Goal: Task Accomplishment & Management: Manage account settings

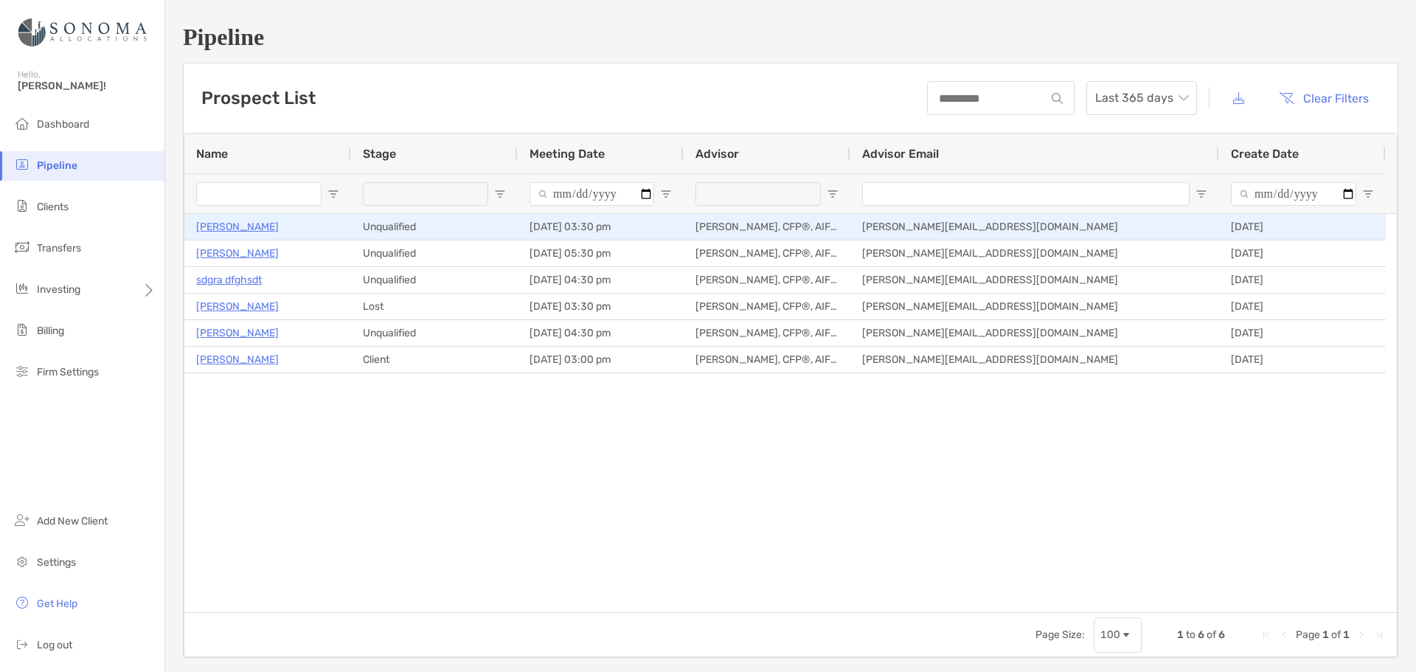
click at [229, 226] on p "[PERSON_NAME]" at bounding box center [237, 227] width 83 height 18
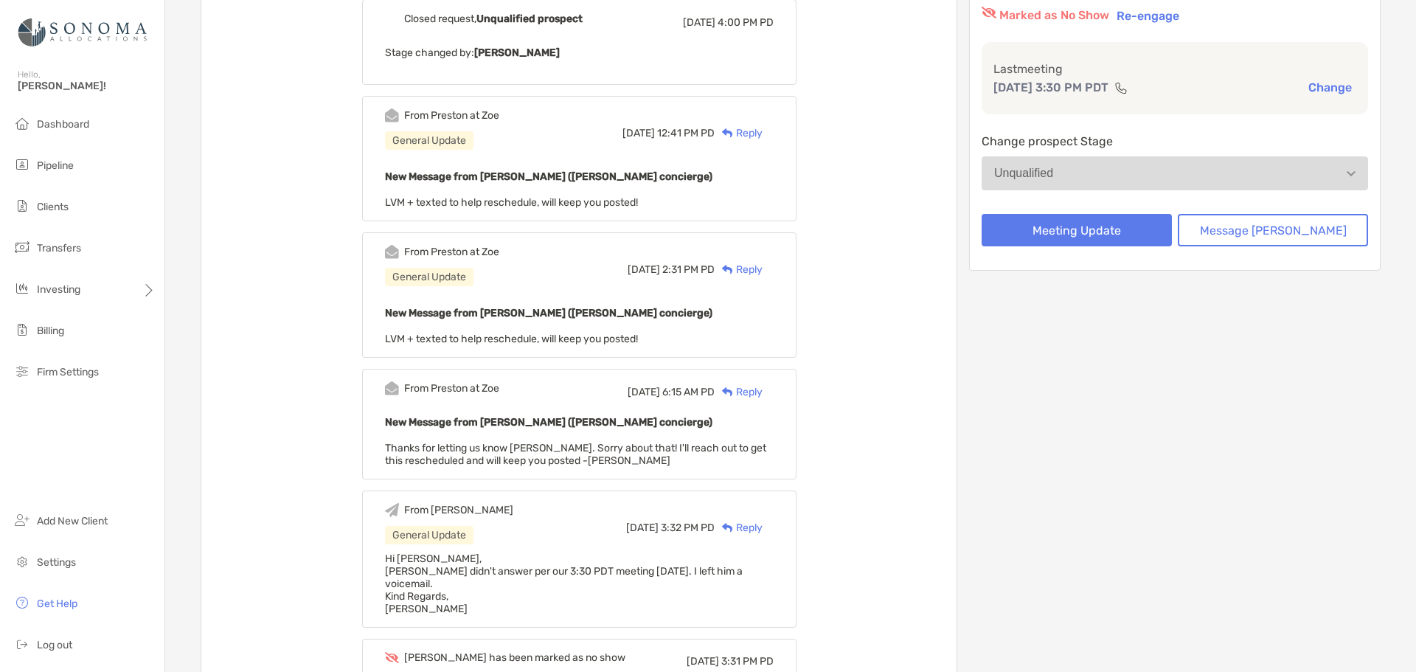
scroll to position [74, 0]
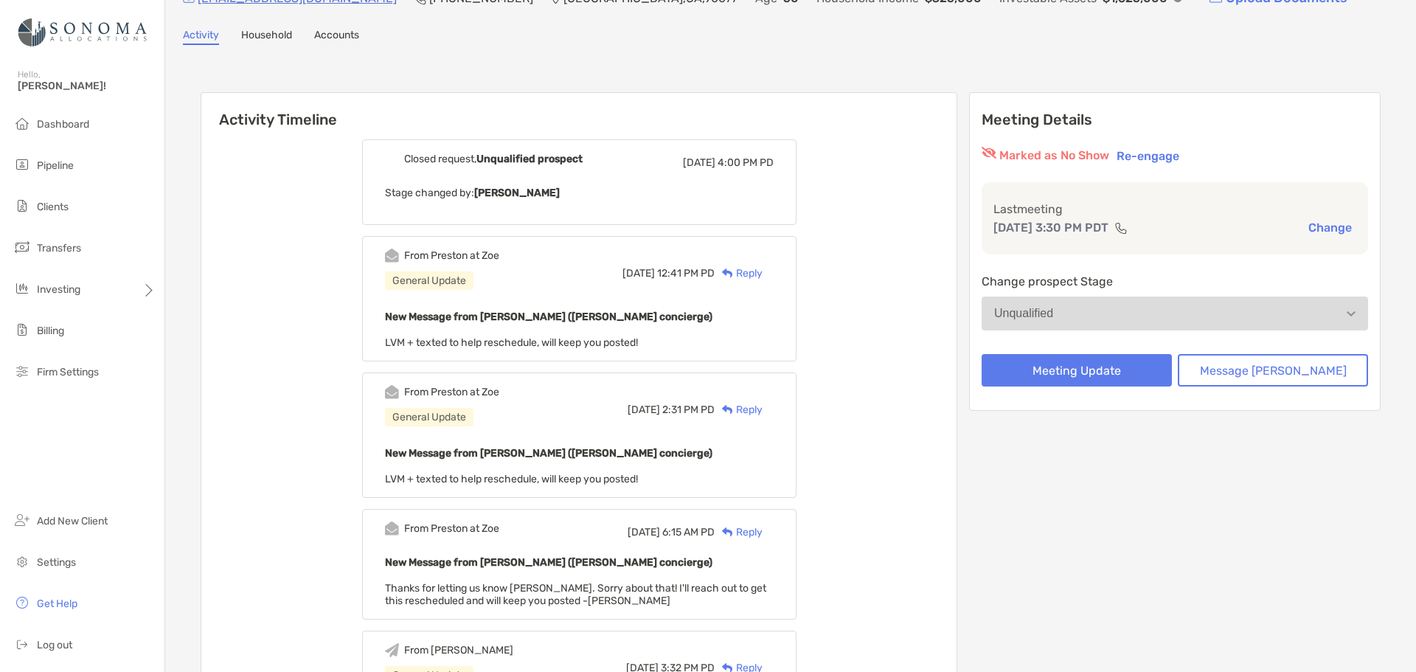
click at [606, 308] on div "From Preston at Zoe General Update Tue, Sep 2 12:41 PM PD Reply New Message fro…" at bounding box center [579, 298] width 435 height 125
click at [566, 326] on p "New Message from Preston Buhrmaster (Zoe concierge)" at bounding box center [579, 317] width 389 height 18
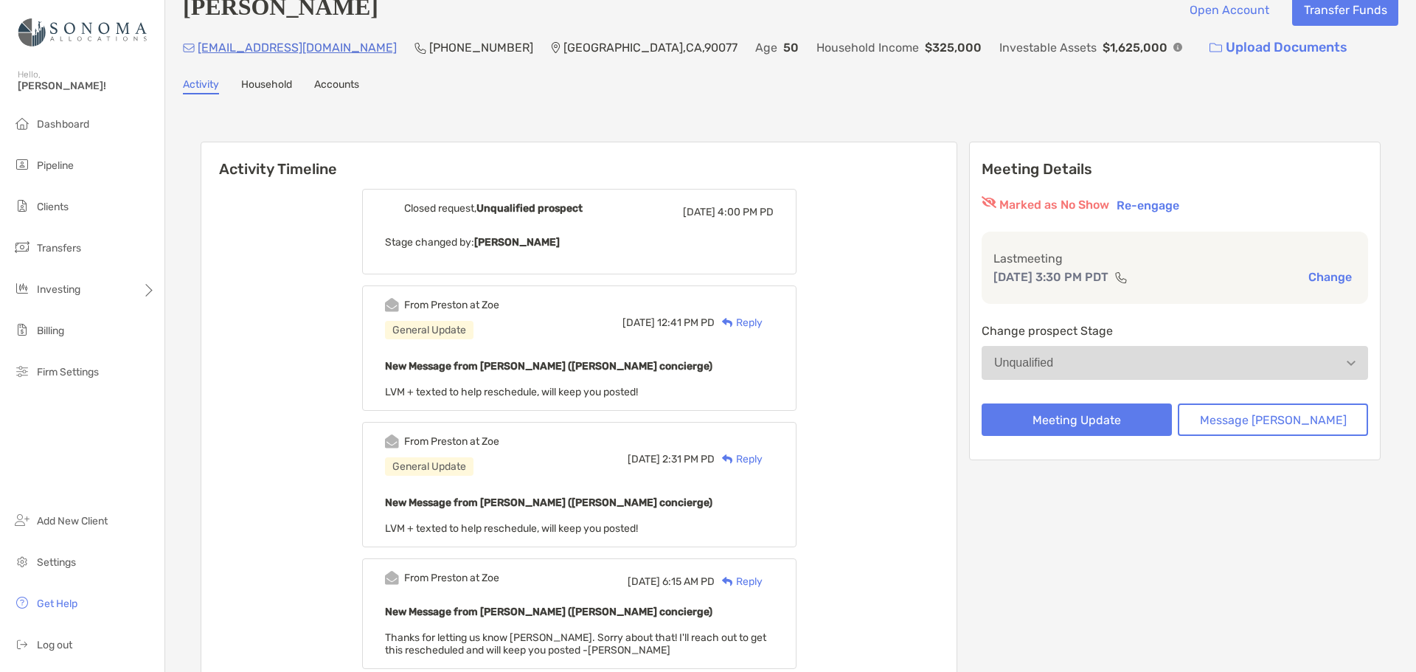
scroll to position [0, 0]
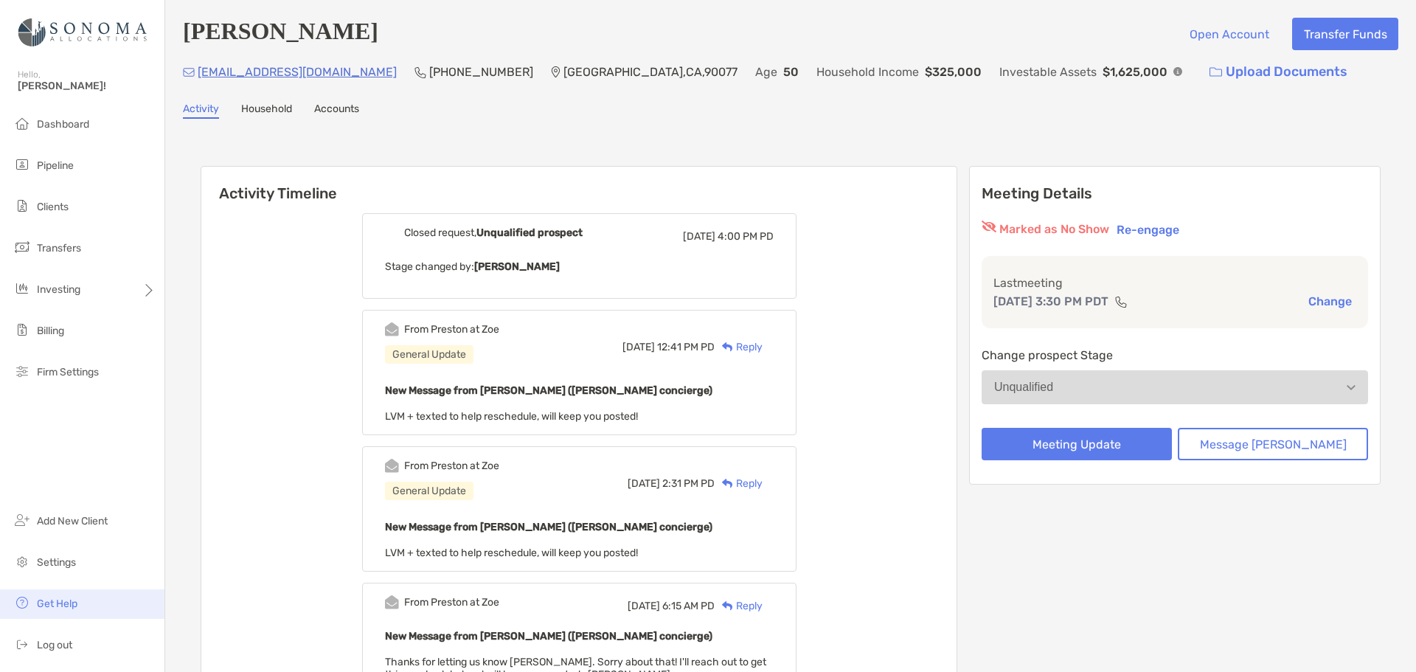
click at [50, 600] on span "Get Help" at bounding box center [57, 604] width 41 height 13
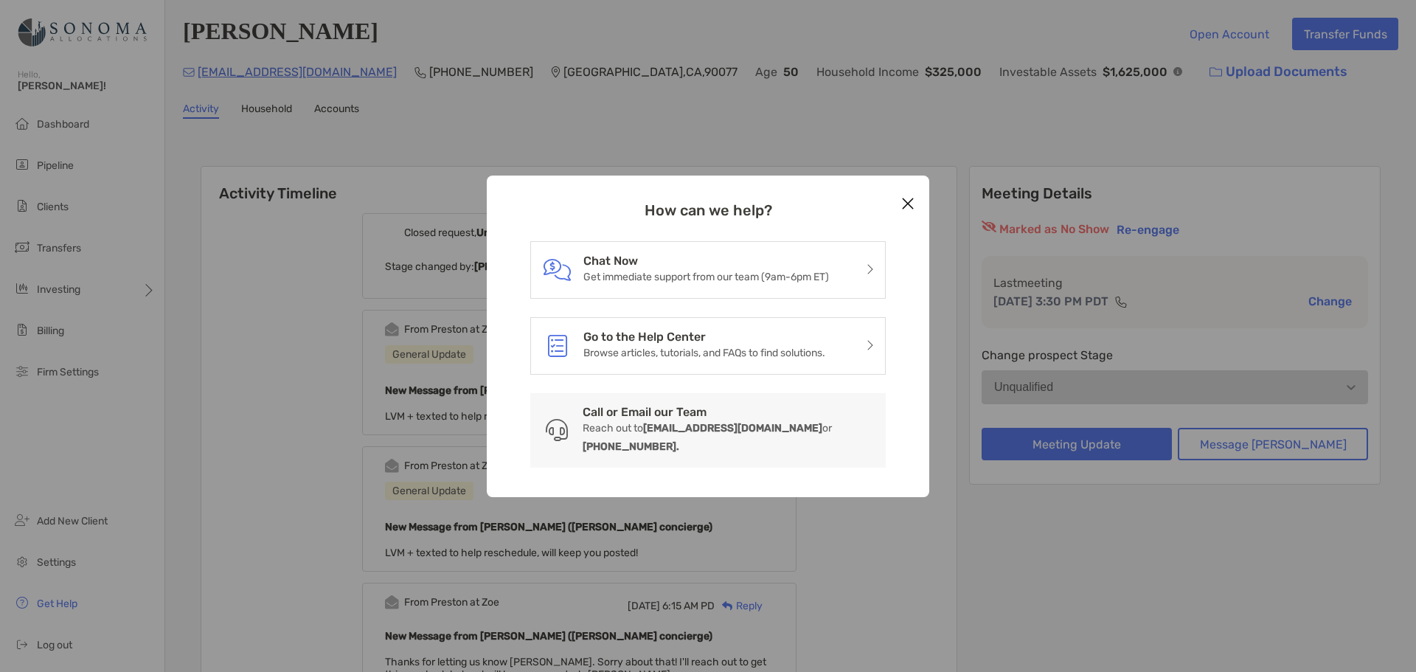
drag, startPoint x: 906, startPoint y: 215, endPoint x: 865, endPoint y: 179, distance: 54.3
click at [906, 212] on icon "Close modal" at bounding box center [907, 204] width 13 height 18
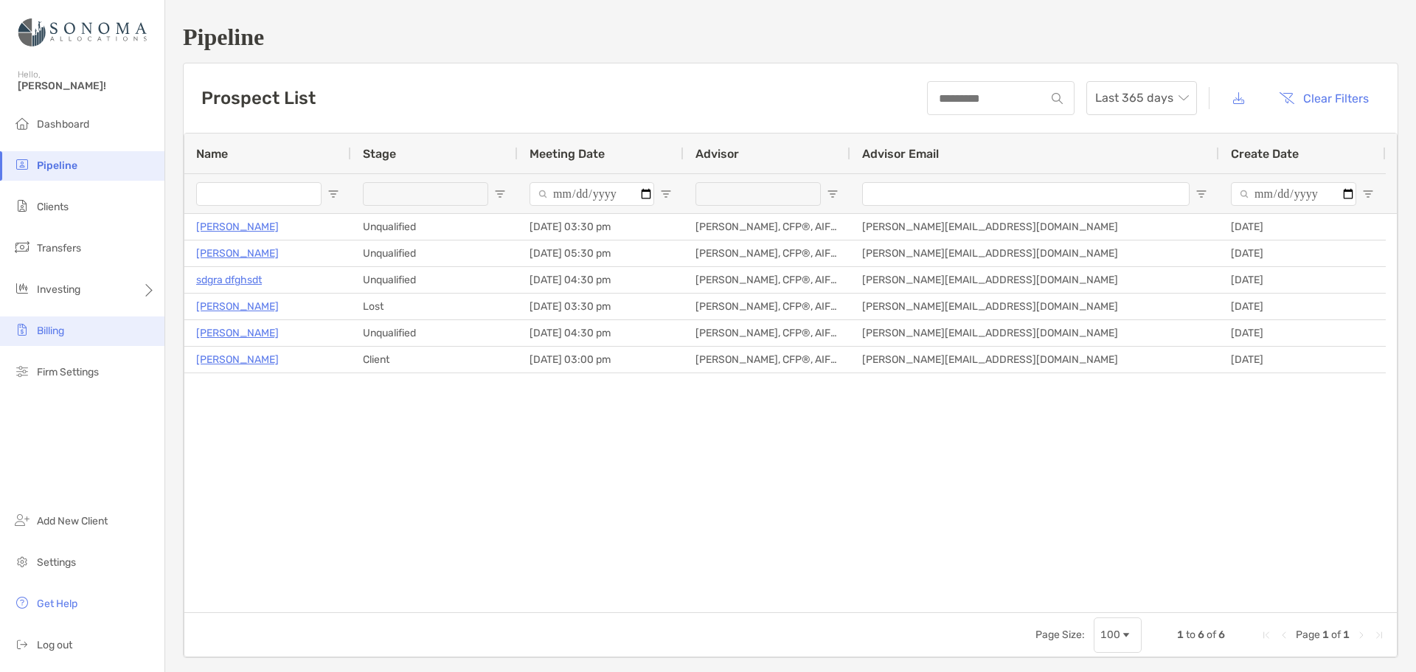
click at [51, 331] on span "Billing" at bounding box center [50, 331] width 27 height 13
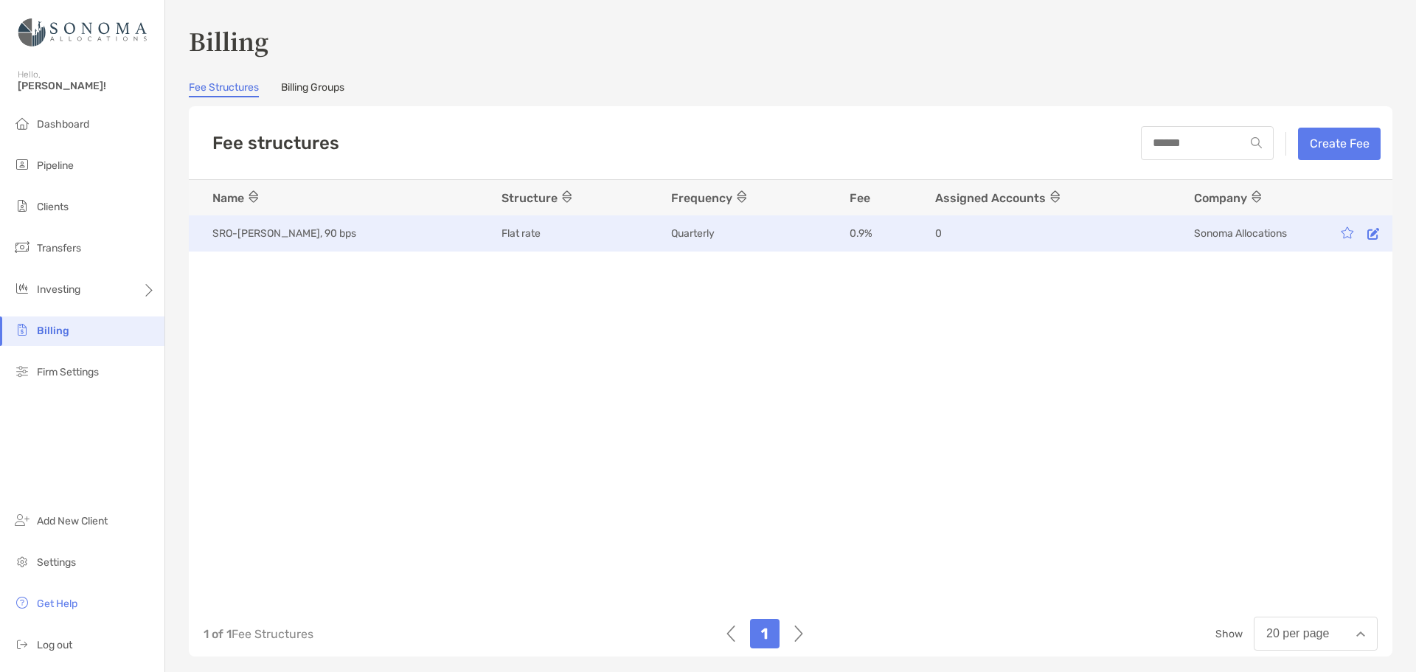
click at [560, 228] on div "Flat rate" at bounding box center [572, 233] width 140 height 15
click at [1368, 229] on icon at bounding box center [1374, 233] width 12 height 13
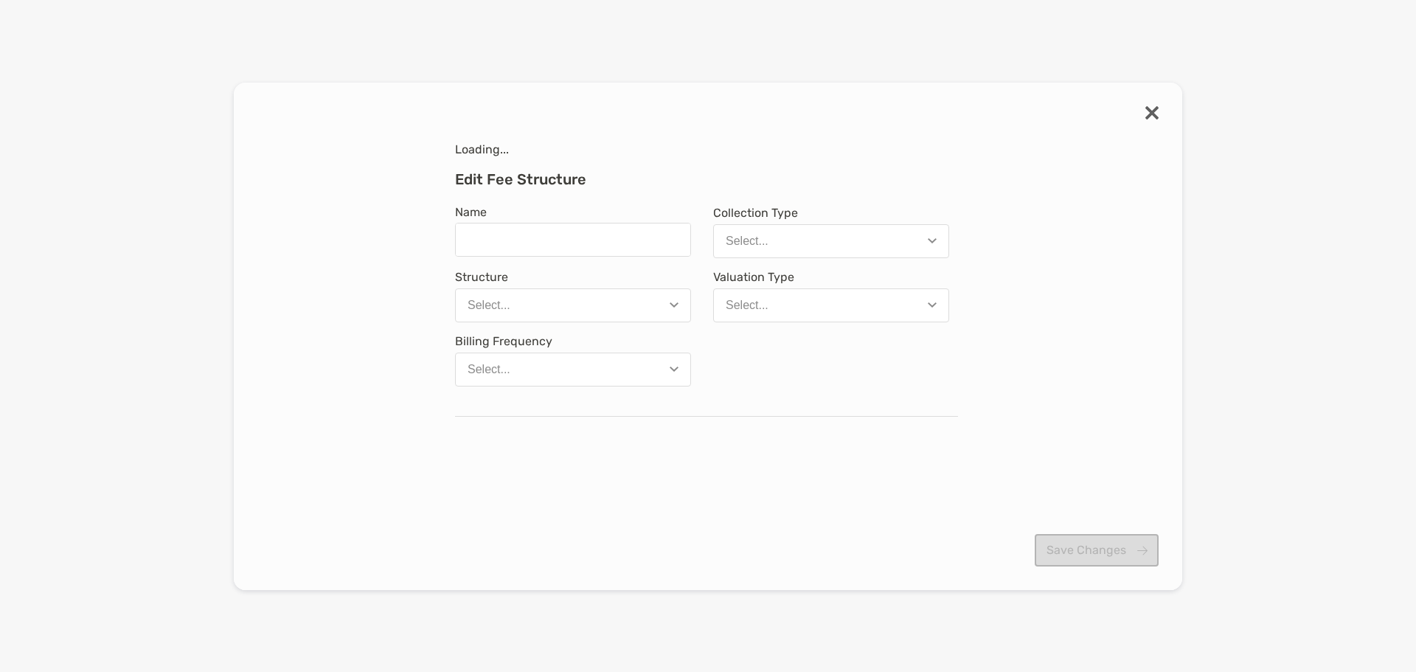
type input "**********"
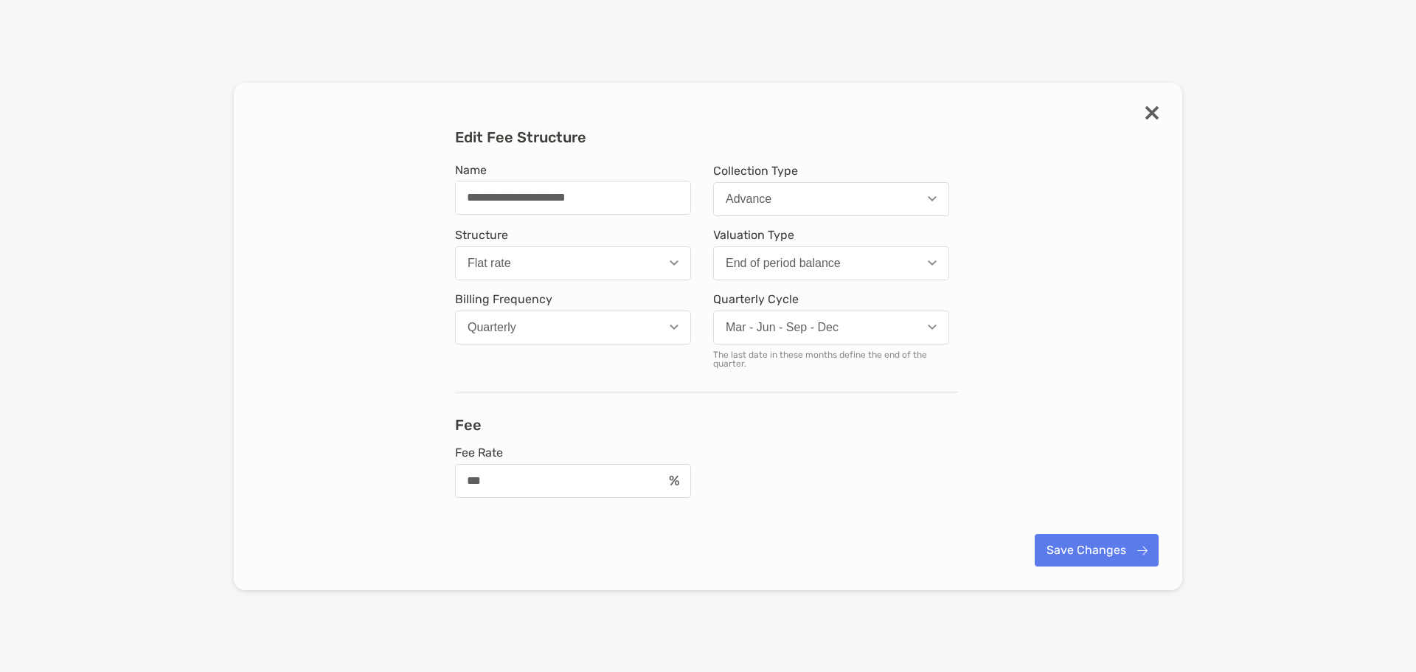
click at [932, 260] on button "End of period balance" at bounding box center [831, 263] width 236 height 34
click at [1087, 254] on div "**********" at bounding box center [707, 336] width 901 height 416
click at [1062, 555] on button "Save Changes" at bounding box center [1097, 550] width 124 height 32
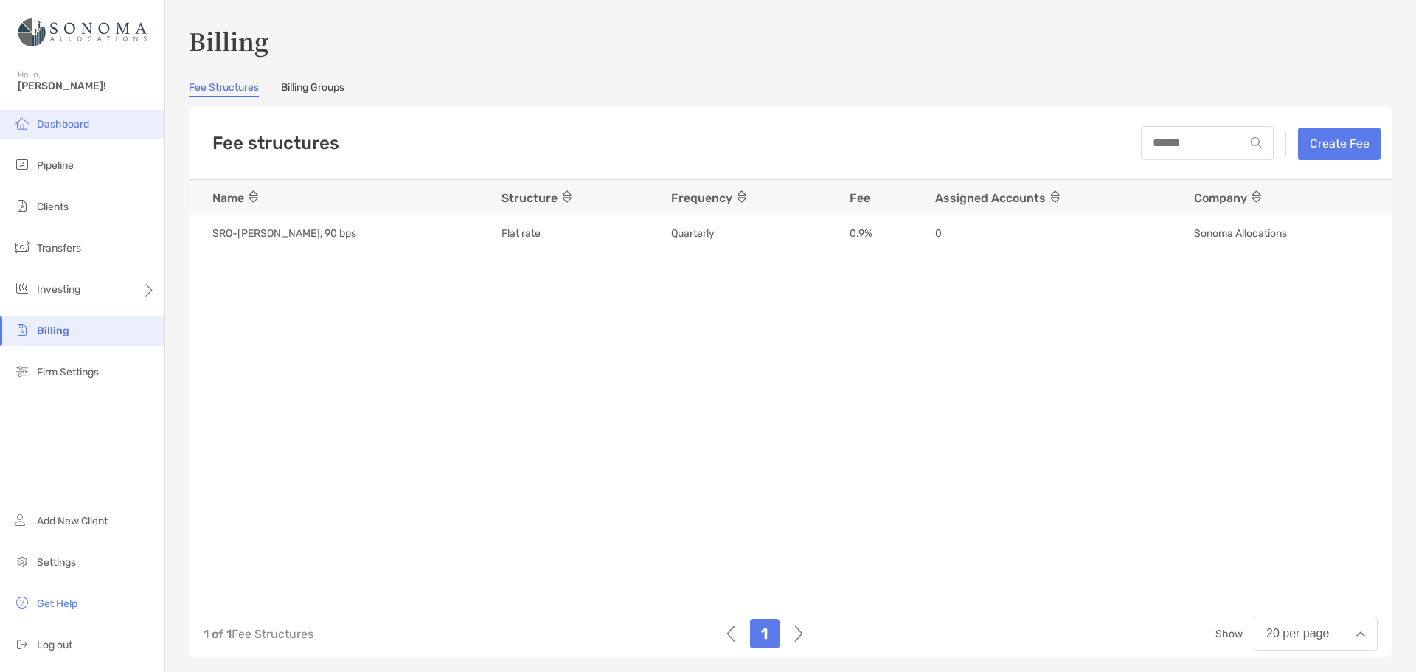
click at [75, 123] on span "Dashboard" at bounding box center [63, 124] width 52 height 13
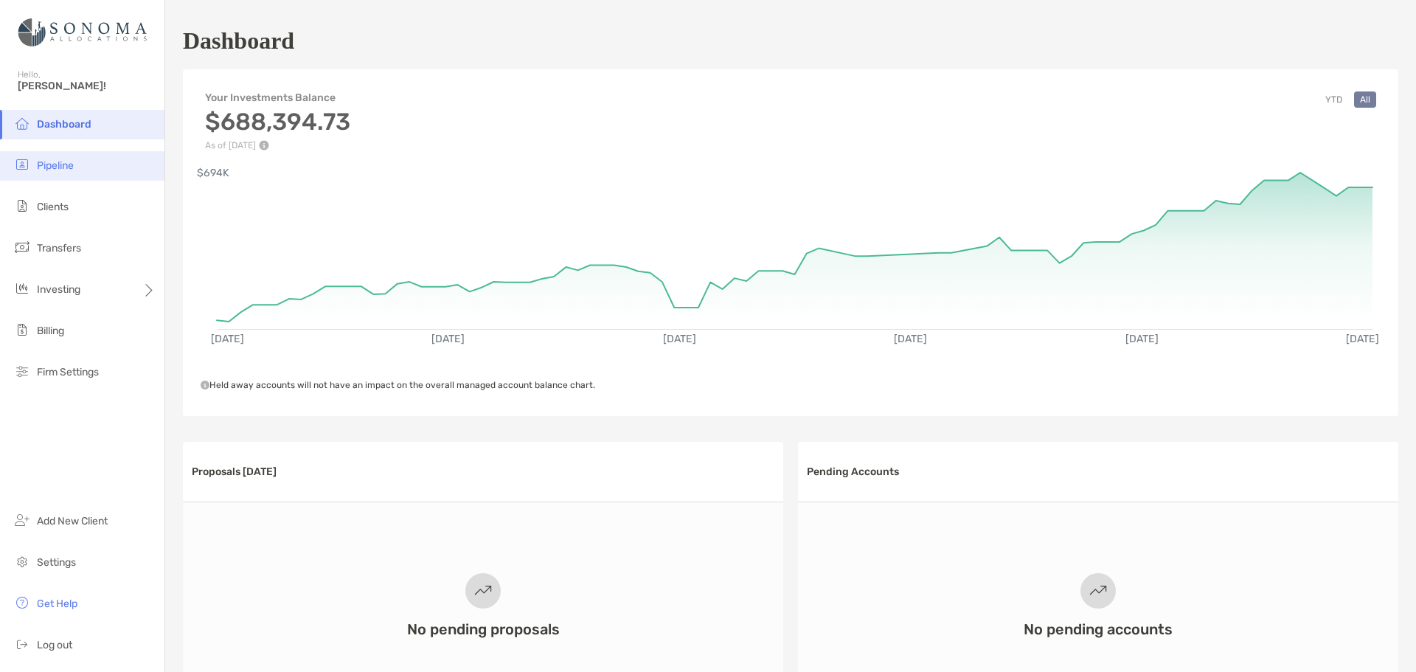
click at [80, 160] on li "Pipeline" at bounding box center [82, 166] width 165 height 30
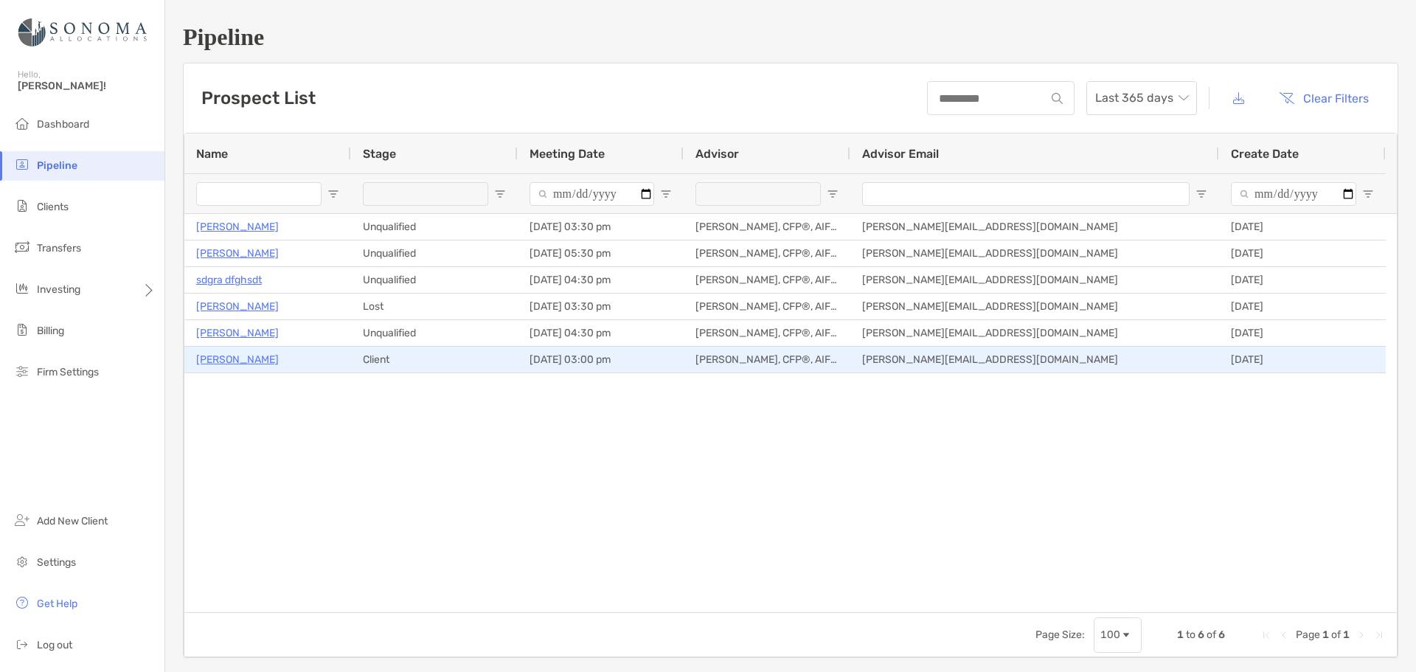
click at [238, 363] on p "[PERSON_NAME]" at bounding box center [237, 359] width 83 height 18
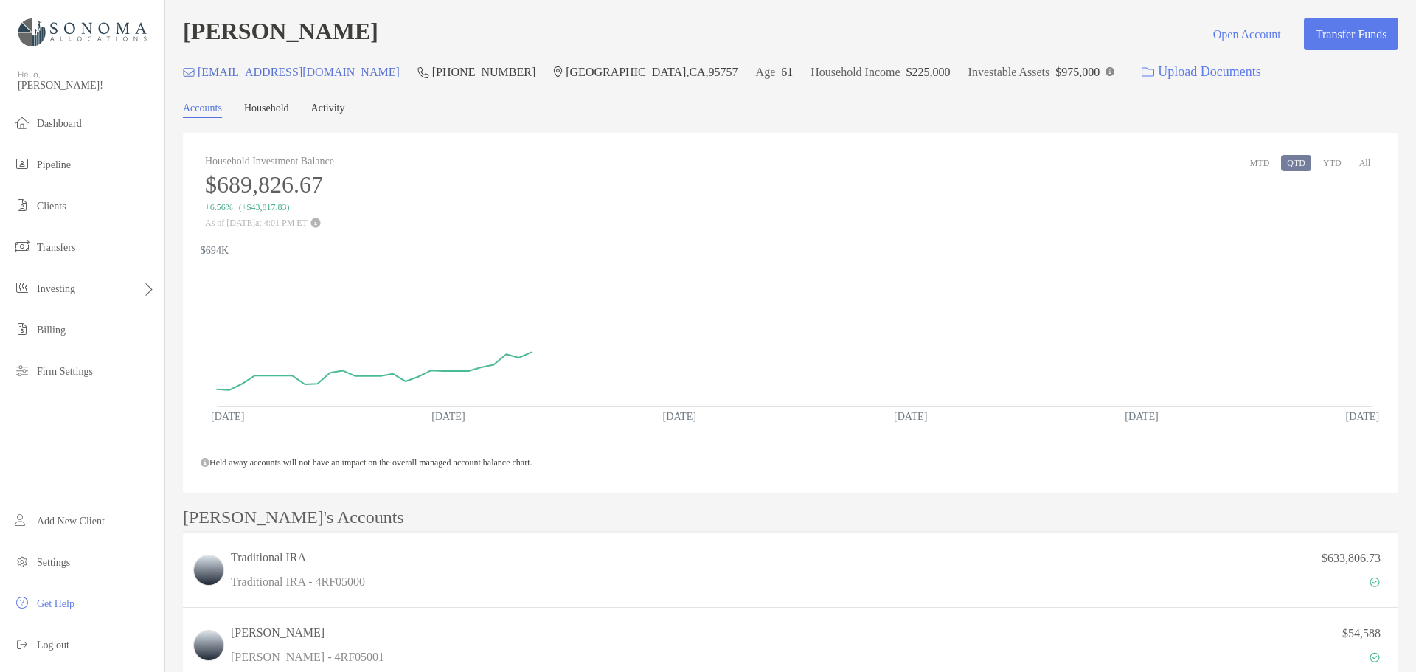
scroll to position [148, 0]
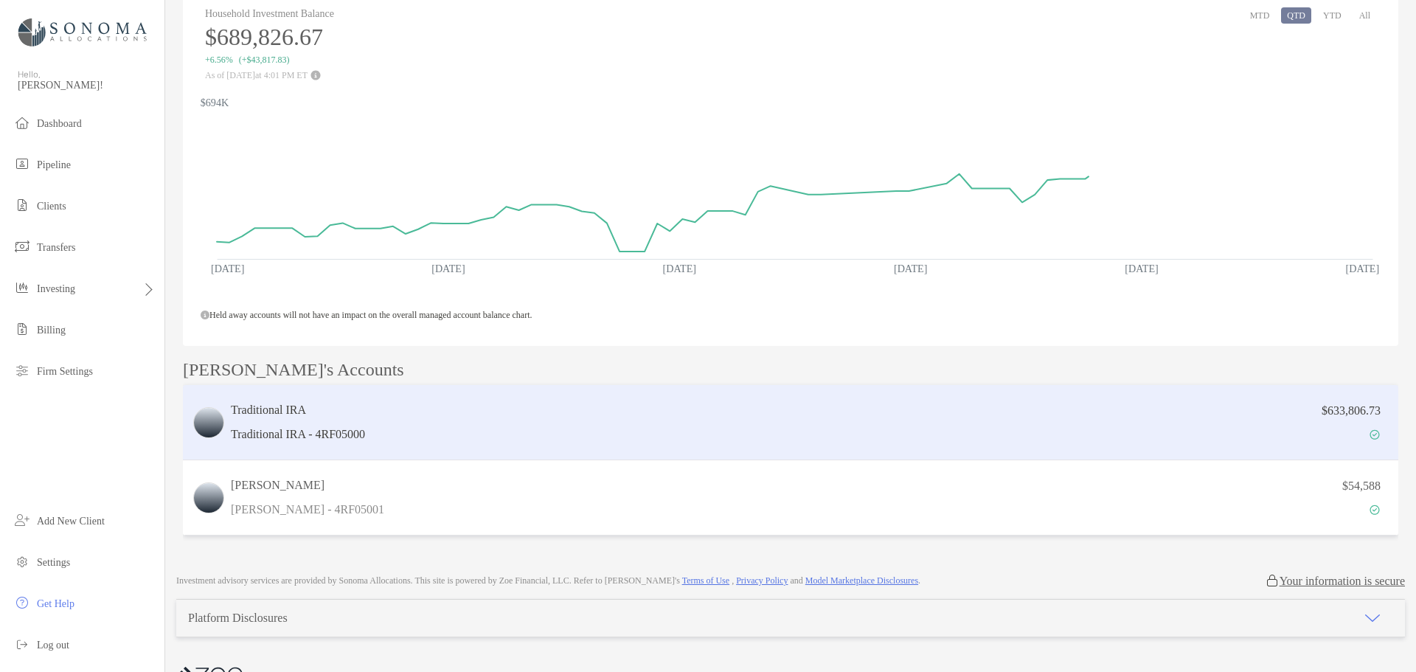
click at [471, 425] on div "$633,806.73" at bounding box center [880, 422] width 1019 height 43
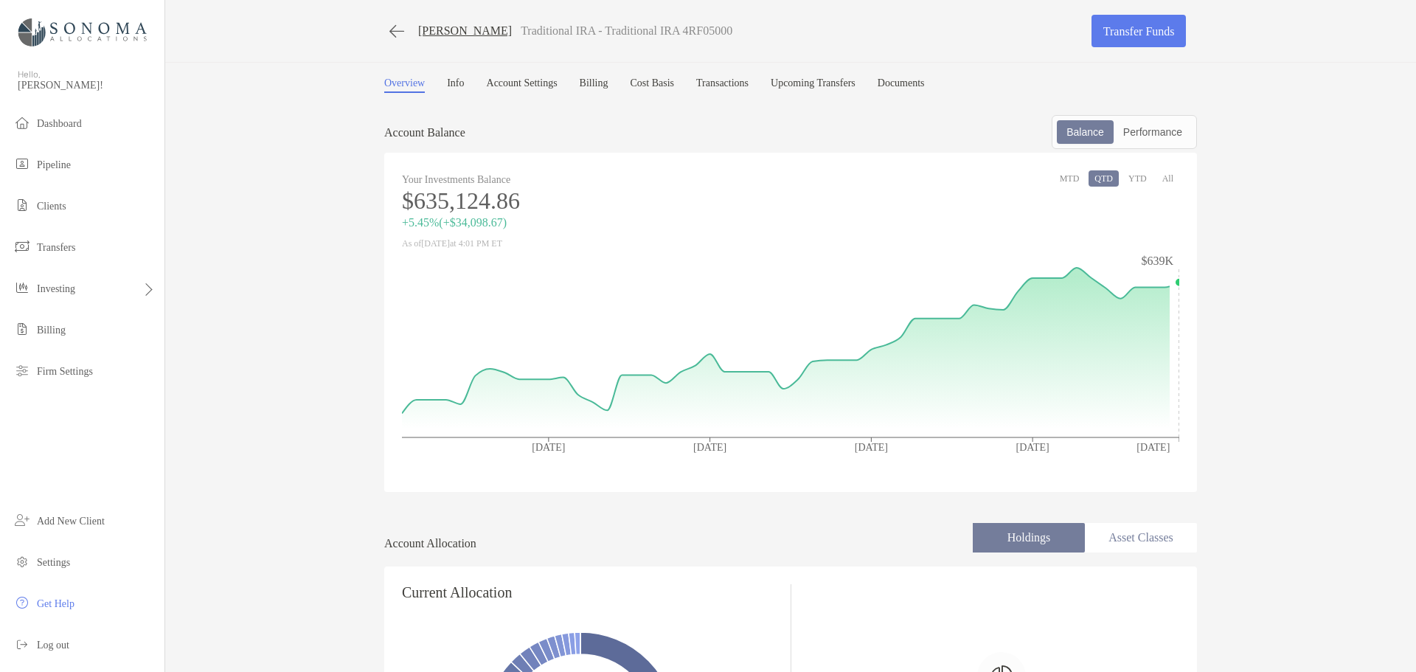
click at [602, 83] on link "Billing" at bounding box center [594, 84] width 29 height 15
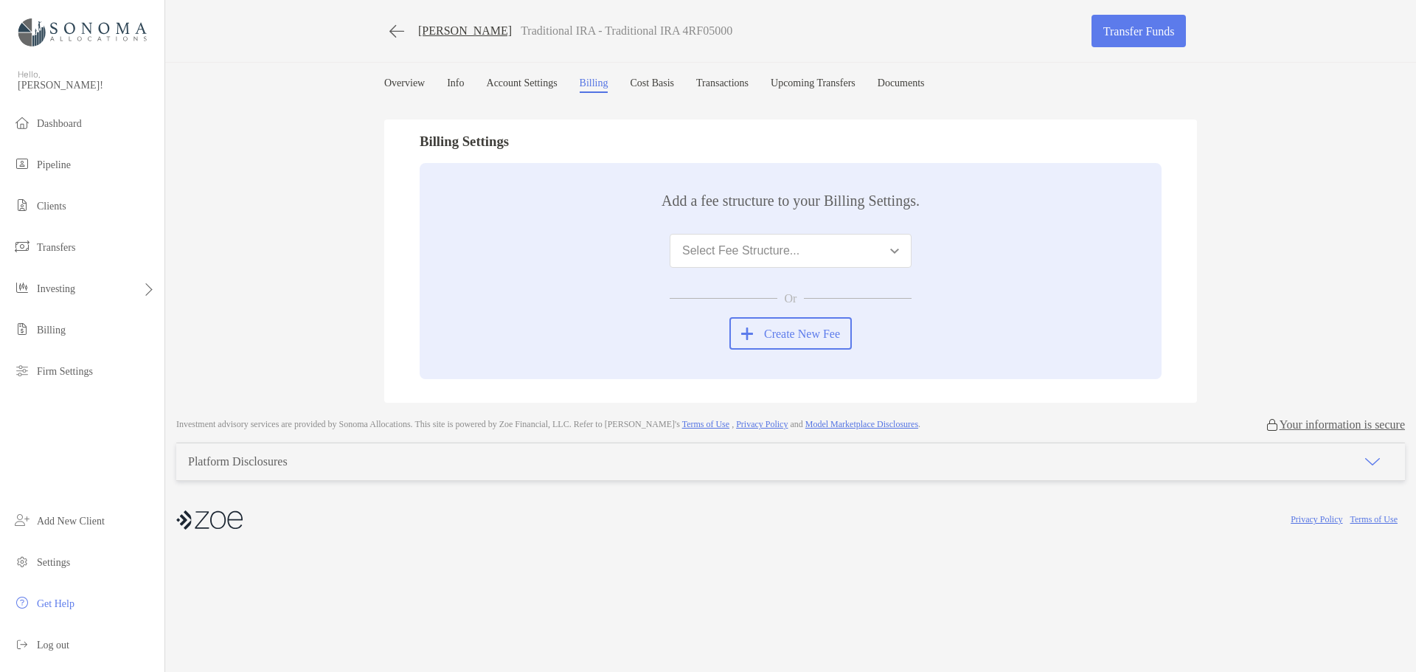
click at [777, 252] on div "Select Fee Structure..." at bounding box center [740, 250] width 117 height 13
click at [771, 282] on div "SRO-[PERSON_NAME], 90 bps" at bounding box center [766, 286] width 169 height 13
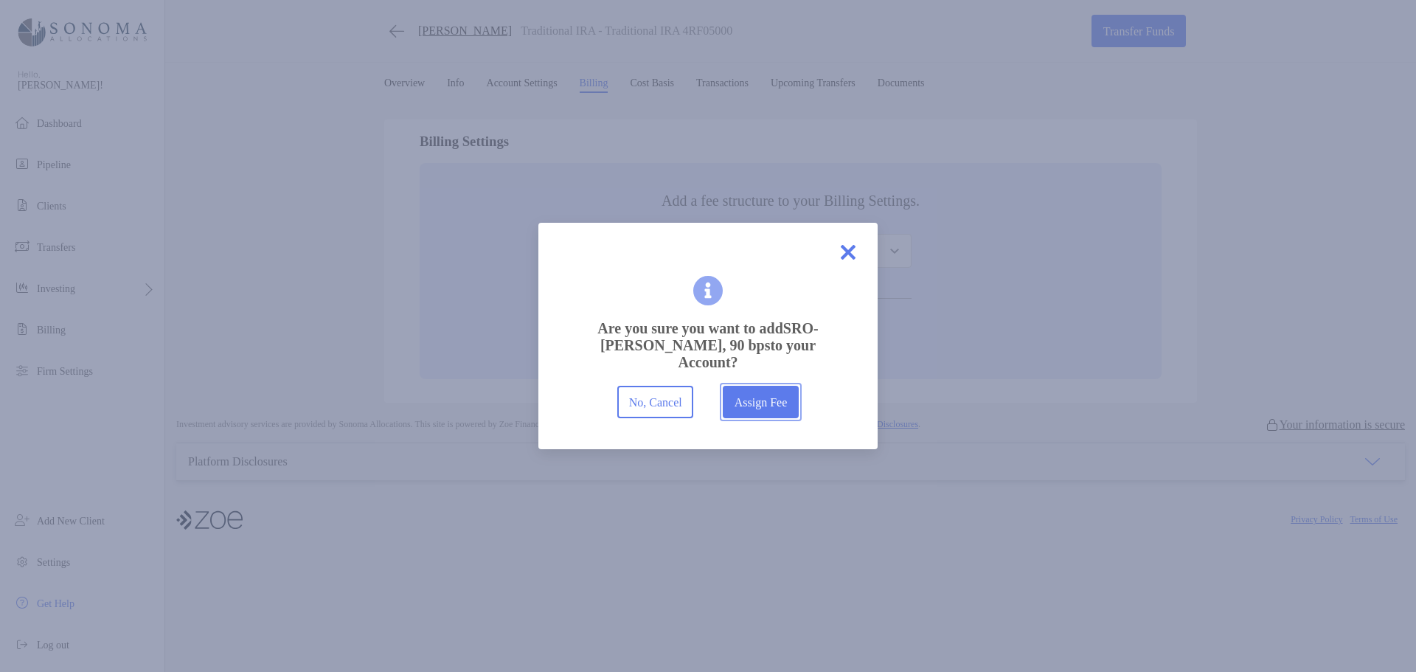
click at [783, 406] on button "Assign Fee" at bounding box center [761, 402] width 76 height 32
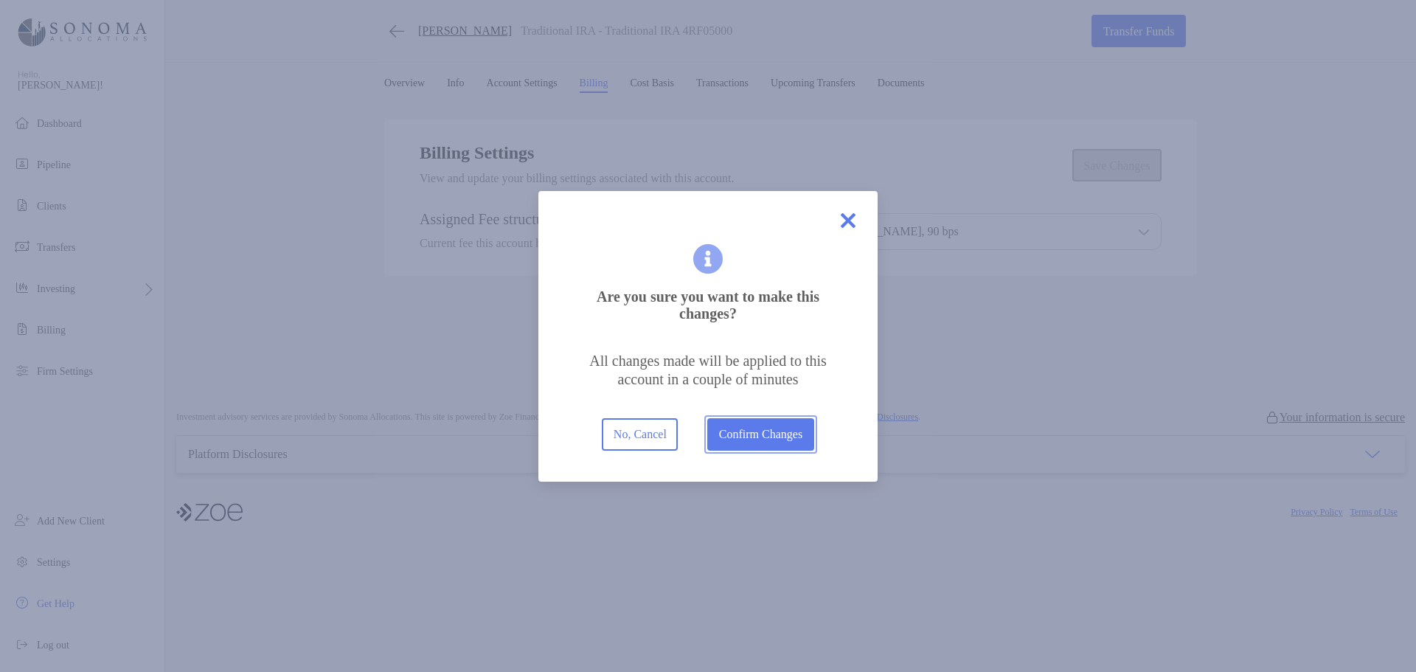
click at [758, 435] on button "Confirm Changes" at bounding box center [760, 434] width 106 height 32
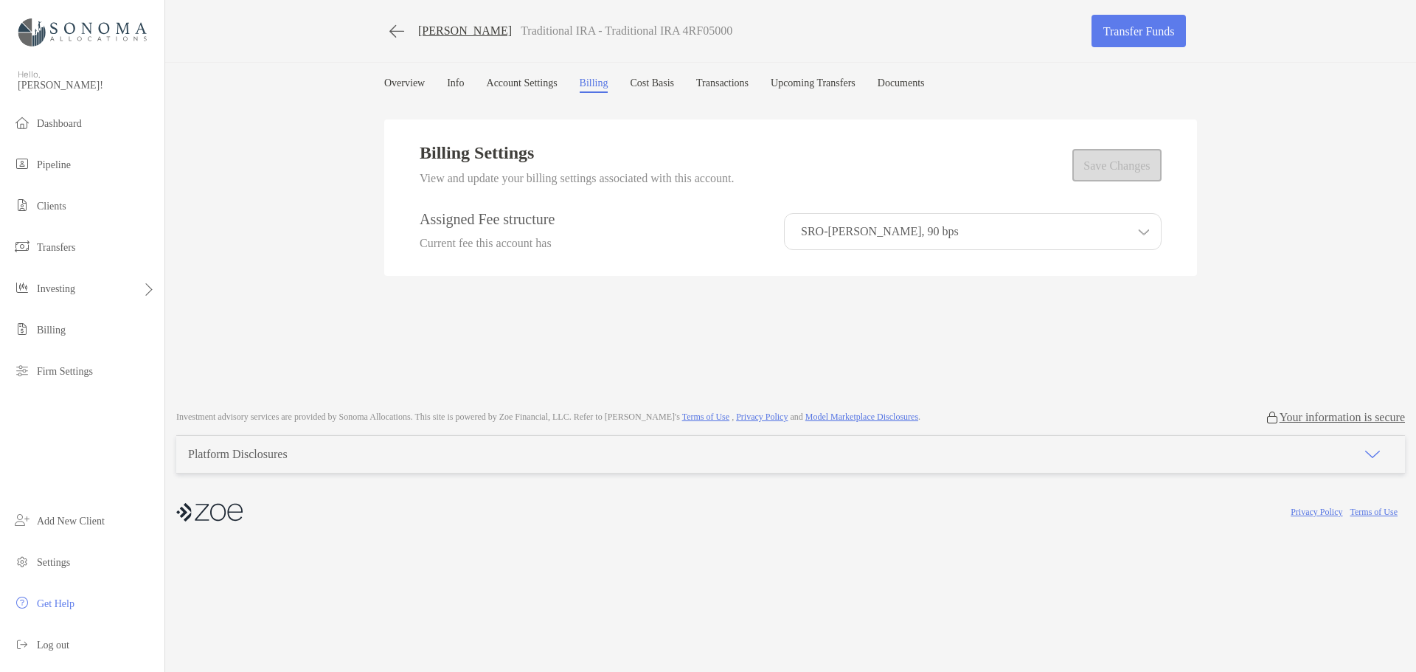
click at [798, 305] on div "Billing Settings View and update your billing settings associated with this acc…" at bounding box center [790, 247] width 813 height 295
click at [1112, 167] on div "Billing Settings View and update your billing settings associated with this acc…" at bounding box center [791, 165] width 742 height 44
click at [750, 312] on div "Billing Settings View and update your billing settings associated with this acc…" at bounding box center [790, 247] width 813 height 295
drag, startPoint x: 408, startPoint y: 83, endPoint x: 456, endPoint y: 96, distance: 49.6
click at [408, 83] on link "Overview" at bounding box center [404, 84] width 41 height 15
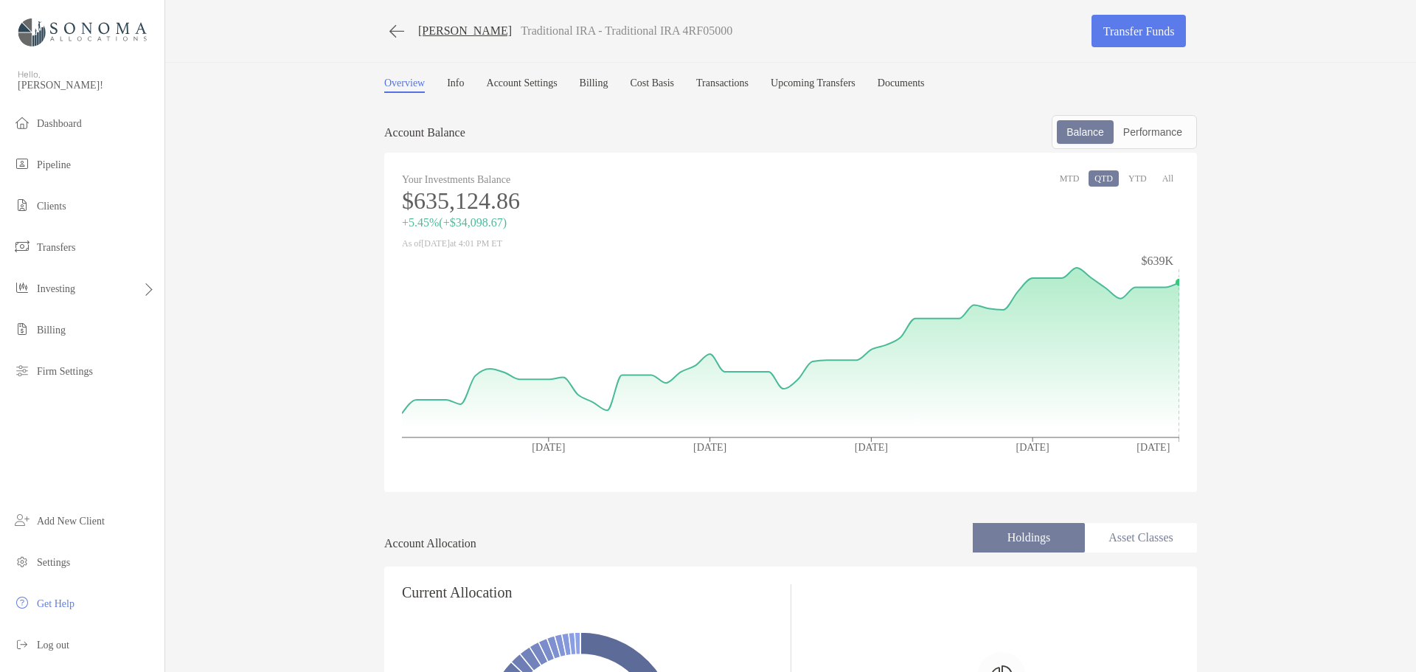
click at [609, 84] on link "Billing" at bounding box center [594, 84] width 29 height 15
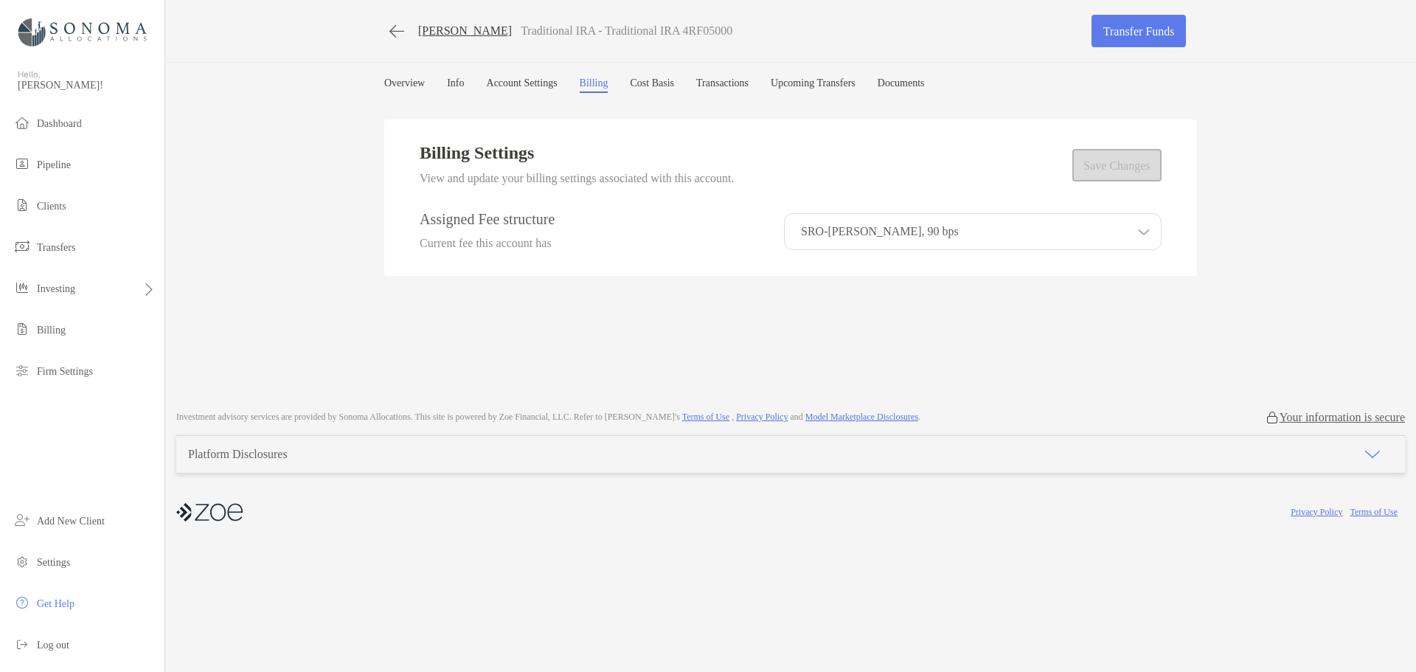
click at [401, 78] on link "Overview" at bounding box center [404, 84] width 41 height 15
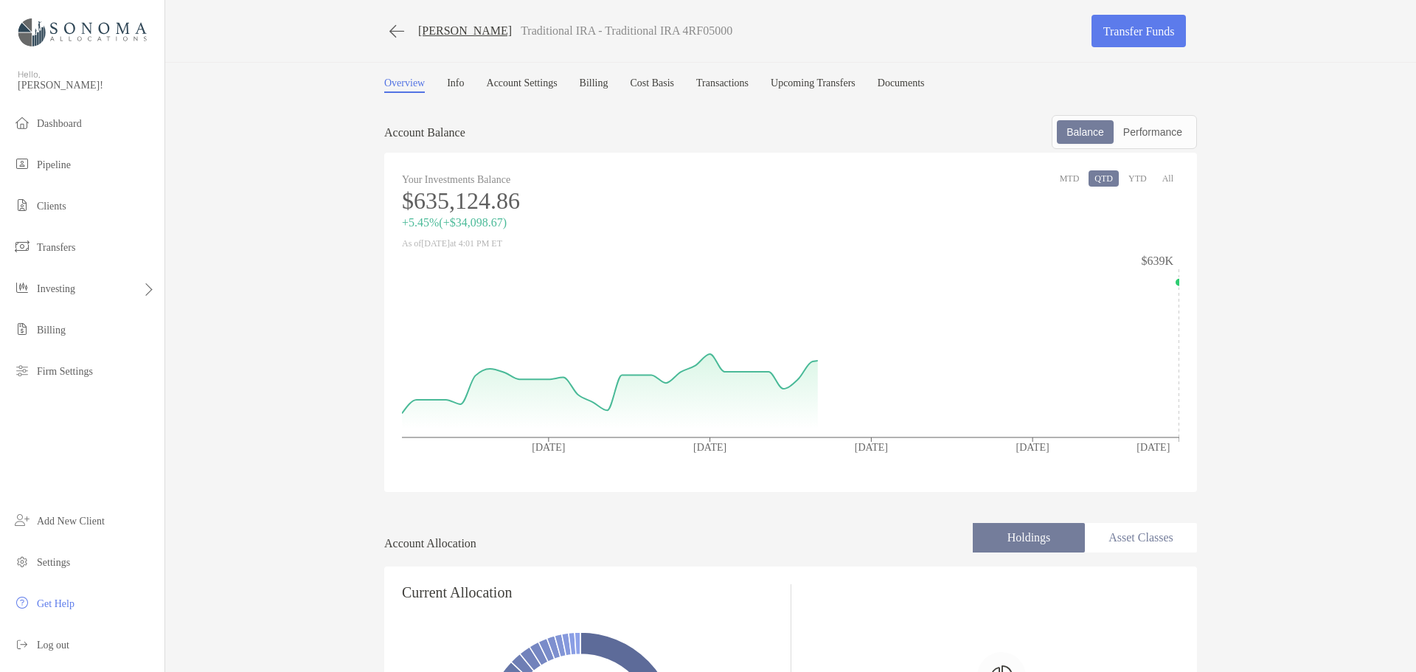
click at [435, 31] on link "[PERSON_NAME]" at bounding box center [465, 30] width 94 height 13
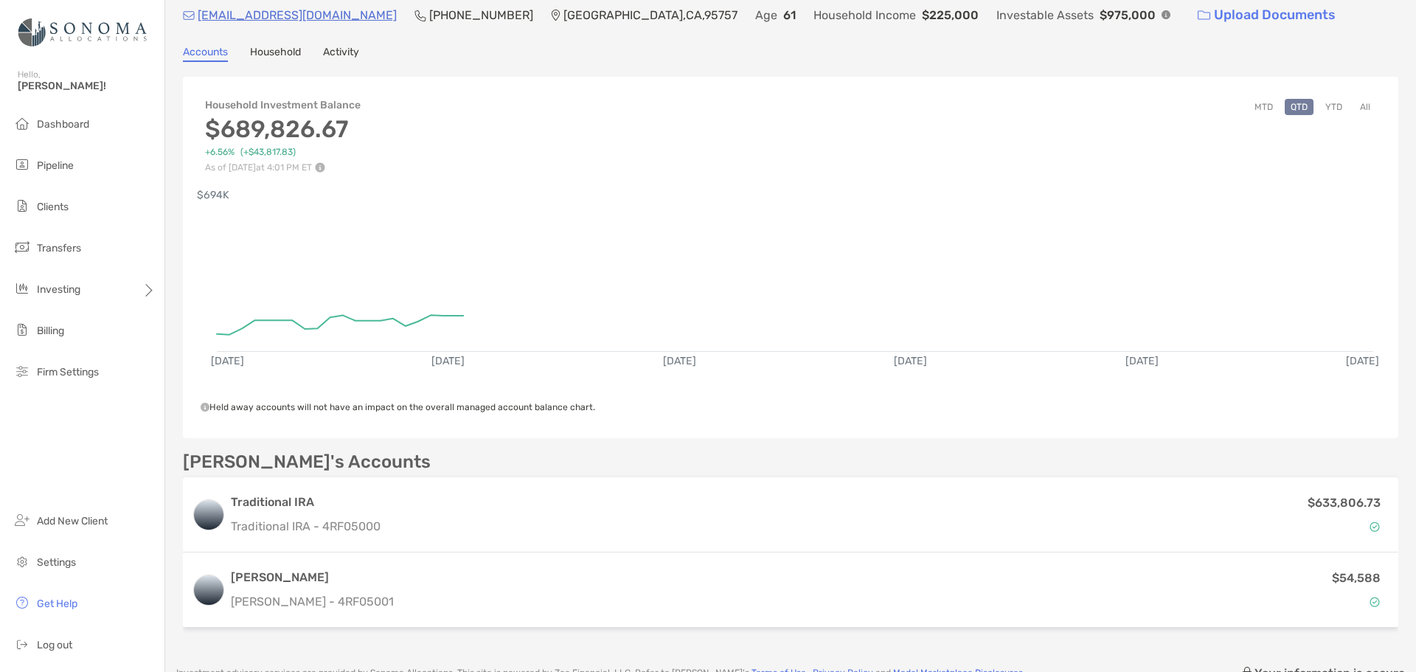
scroll to position [74, 0]
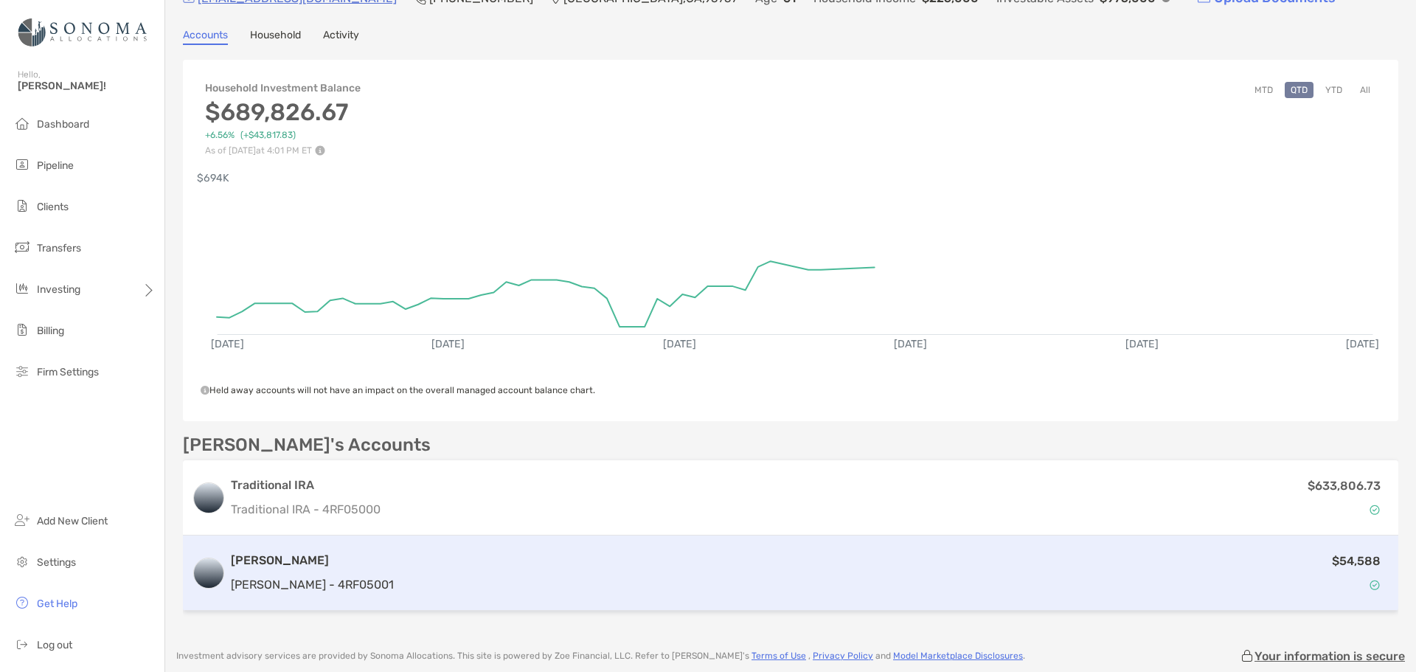
click at [323, 565] on h3 "[PERSON_NAME]" at bounding box center [312, 561] width 163 height 18
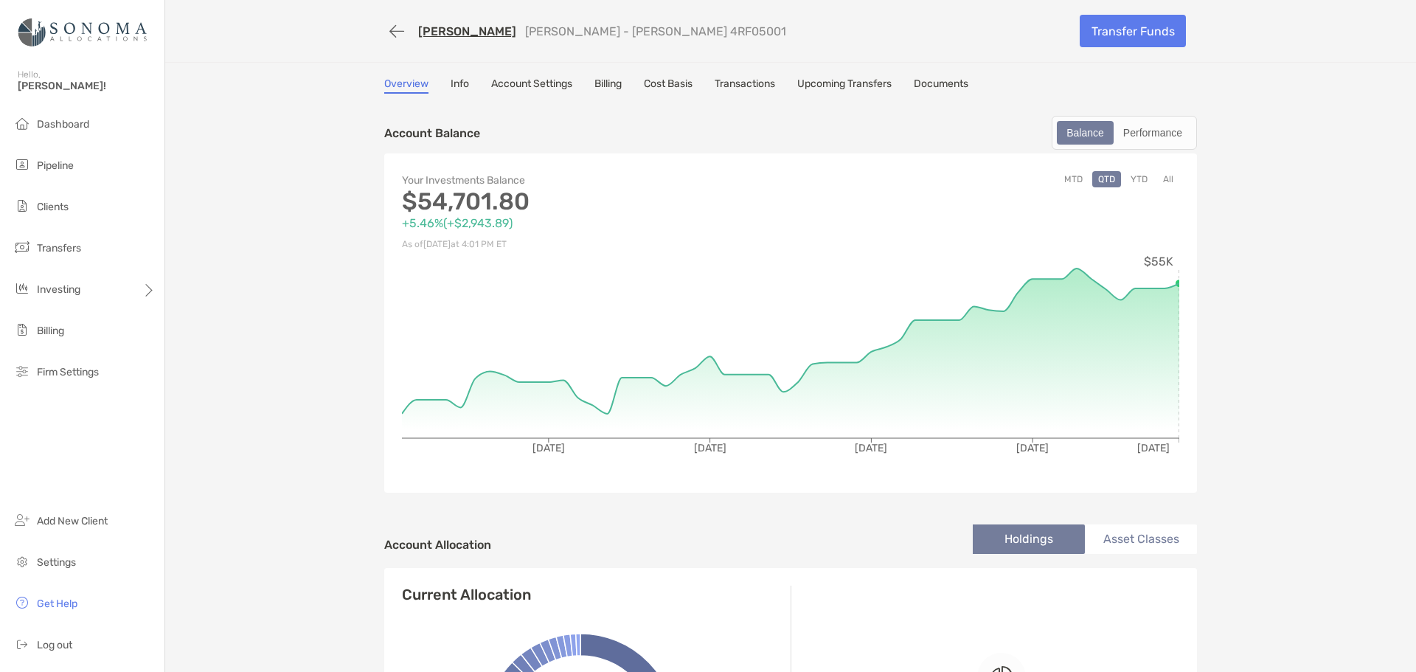
click at [612, 83] on link "Billing" at bounding box center [608, 85] width 27 height 16
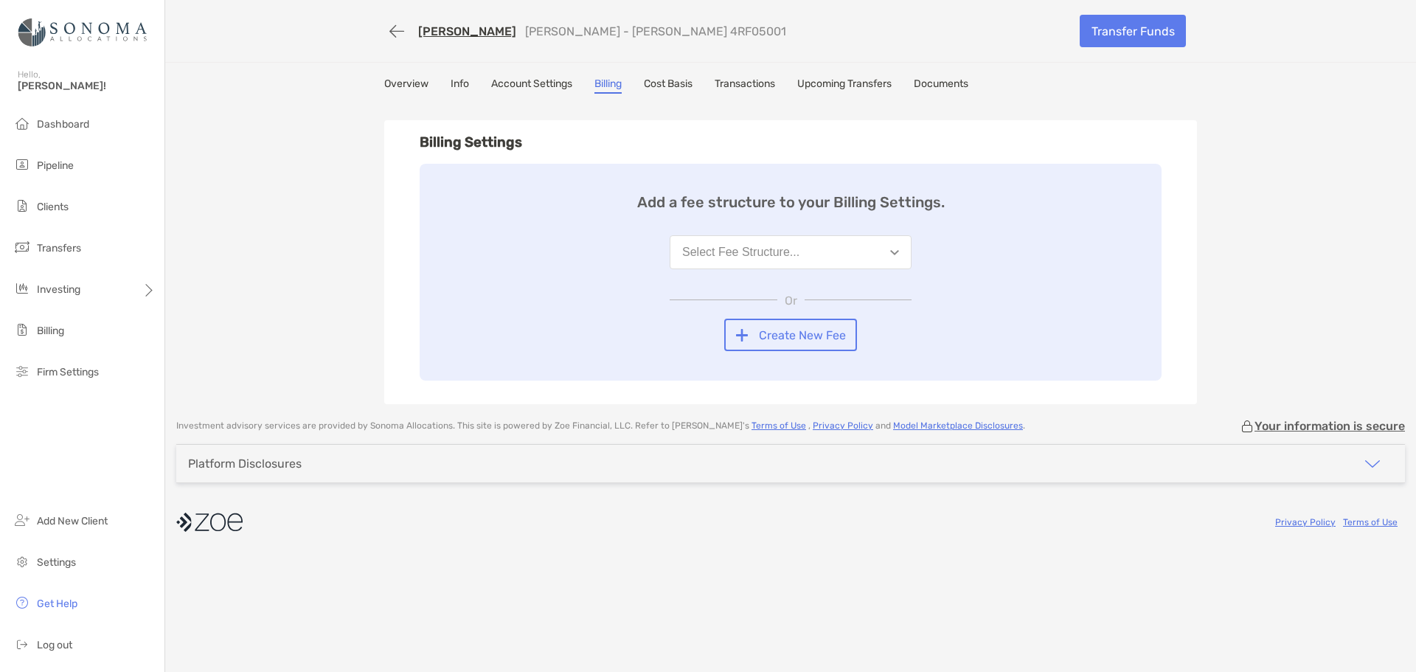
click at [899, 257] on button "Select Fee Structure..." at bounding box center [791, 252] width 242 height 34
click at [803, 290] on div "SRO-Todd Gomes, 90 bps" at bounding box center [766, 288] width 169 height 13
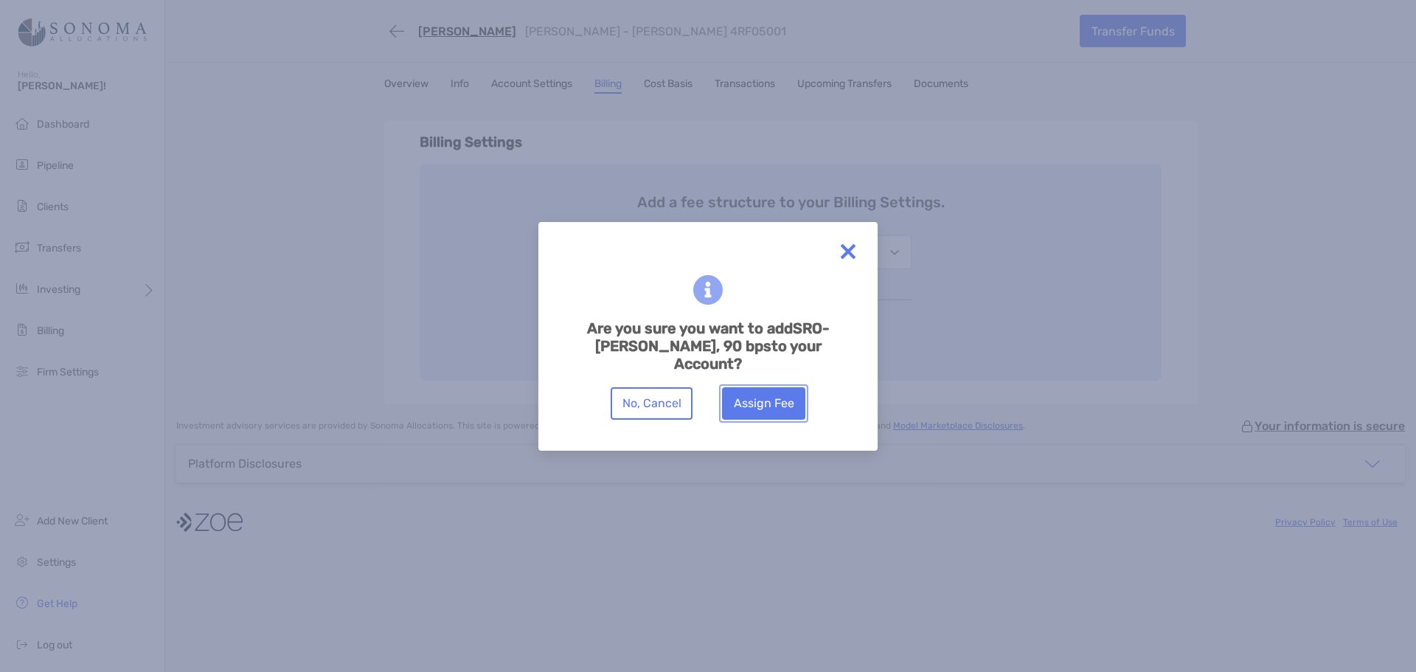
click at [752, 413] on button "Assign Fee" at bounding box center [763, 403] width 83 height 32
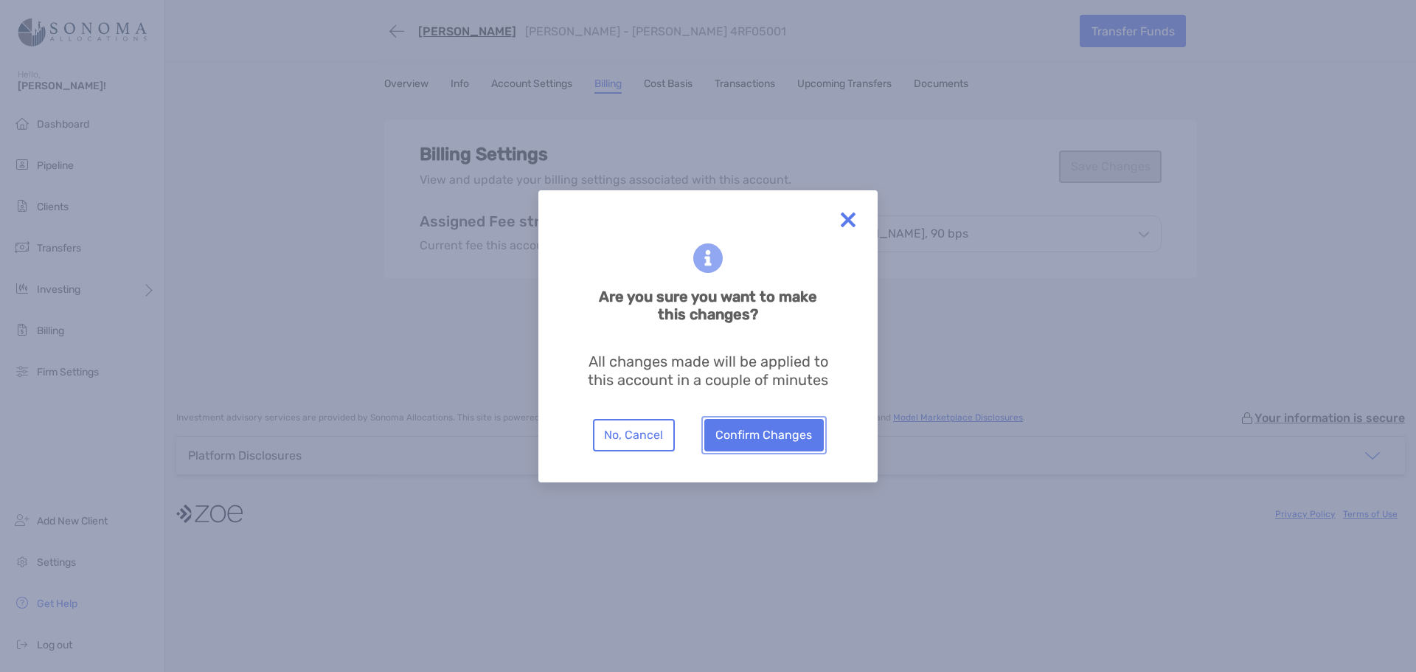
click at [766, 435] on button "Confirm Changes" at bounding box center [765, 435] width 120 height 32
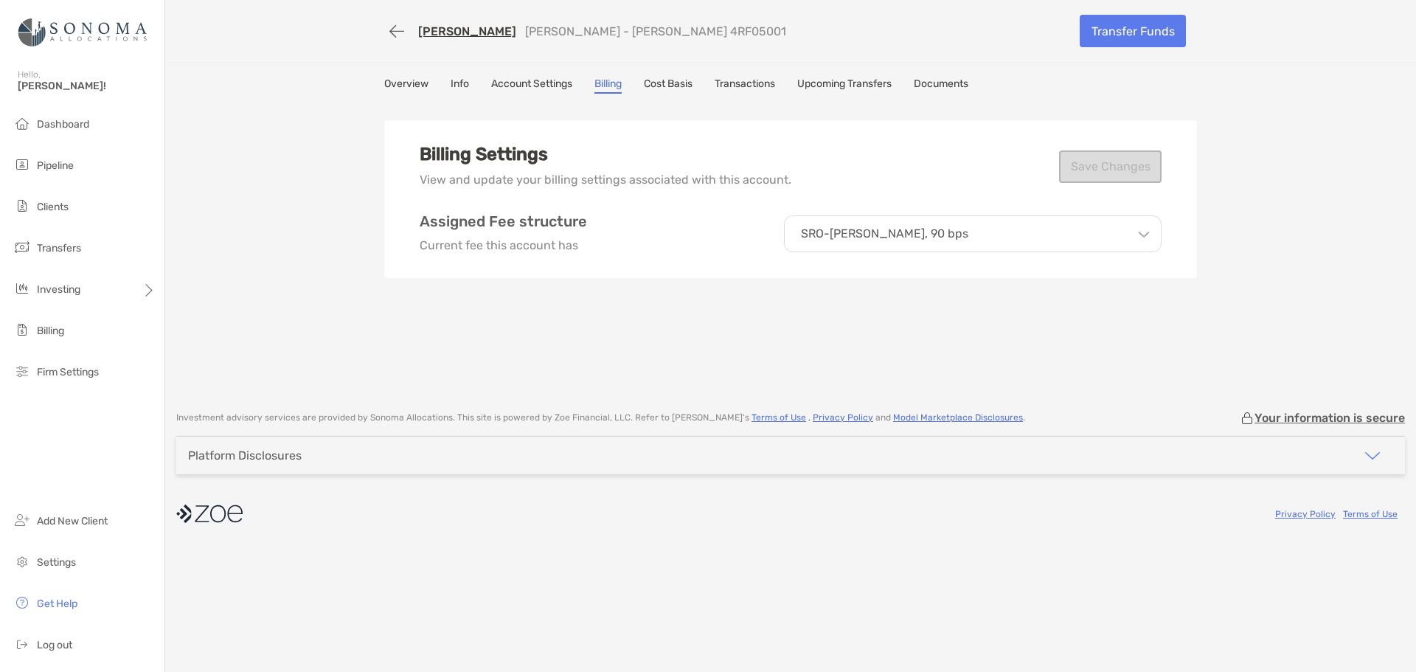
drag, startPoint x: 648, startPoint y: 336, endPoint x: 643, endPoint y: 268, distance: 68.7
click at [650, 331] on div "Billing Settings View and update your billing settings associated with this acc…" at bounding box center [790, 248] width 813 height 295
click at [409, 84] on link "Overview" at bounding box center [406, 85] width 44 height 16
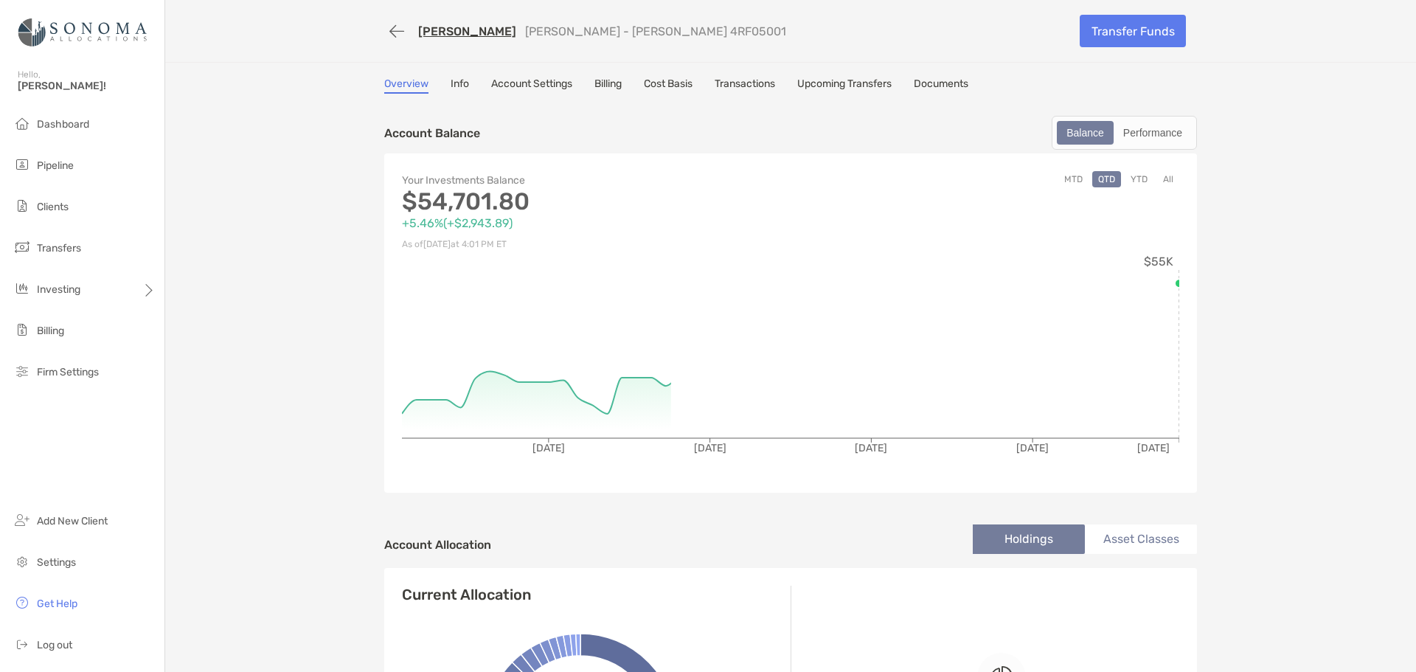
click at [601, 80] on link "Billing" at bounding box center [608, 85] width 27 height 16
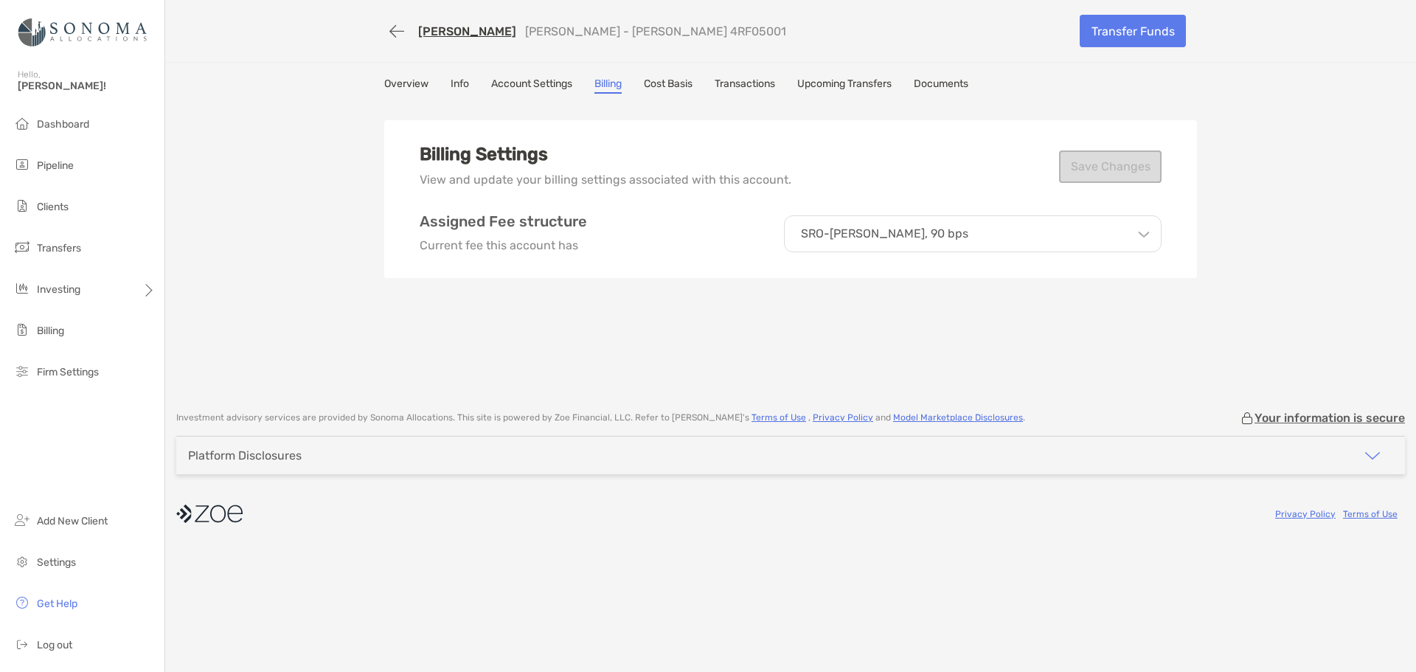
drag, startPoint x: 477, startPoint y: 344, endPoint x: 378, endPoint y: 30, distance: 329.4
click at [477, 342] on div "Billing Settings View and update your billing settings associated with this acc…" at bounding box center [790, 248] width 813 height 295
drag, startPoint x: 401, startPoint y: 82, endPoint x: 1, endPoint y: 94, distance: 399.3
click at [401, 82] on link "Overview" at bounding box center [406, 85] width 44 height 16
